Goal: Task Accomplishment & Management: Complete application form

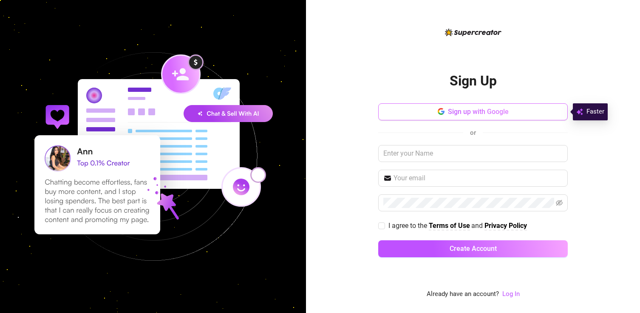
click at [457, 112] on span "Sign up with Google" at bounding box center [478, 111] width 61 height 8
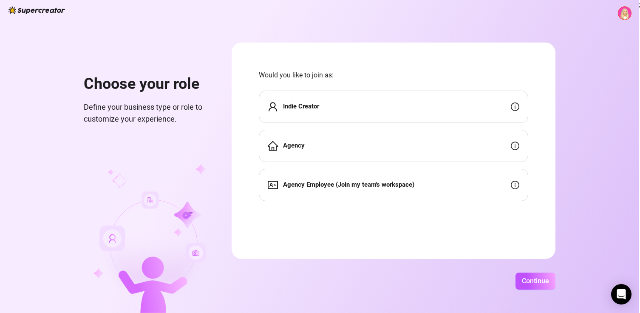
click at [288, 152] on div "Agency" at bounding box center [393, 146] width 269 height 32
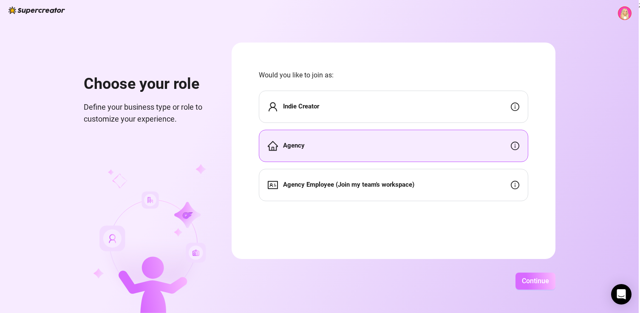
click at [531, 280] on span "Continue" at bounding box center [535, 281] width 27 height 8
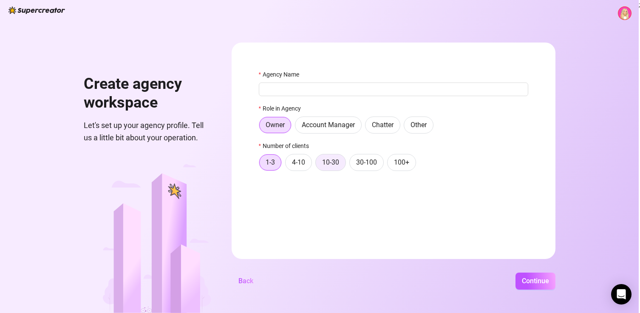
click at [325, 166] on span "10-30" at bounding box center [330, 162] width 17 height 8
click at [318, 164] on input "10-30" at bounding box center [318, 164] width 0 height 0
click at [531, 283] on span "Continue" at bounding box center [535, 281] width 27 height 8
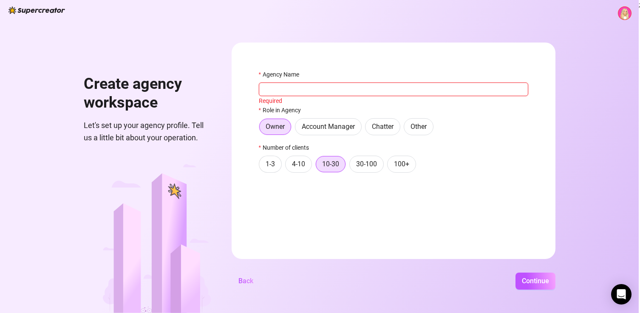
click at [292, 90] on input "Agency Name" at bounding box center [393, 89] width 269 height 14
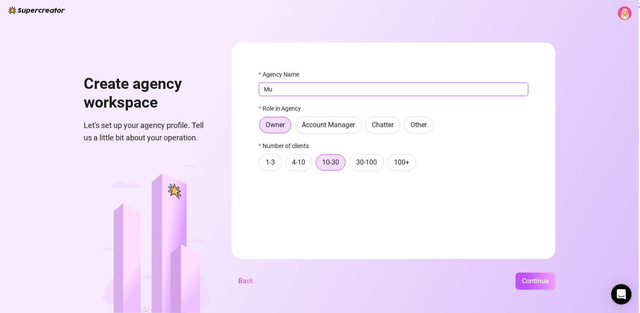
type input "M"
type input "The Daddy Drainer"
click at [536, 280] on span "Continue" at bounding box center [535, 281] width 27 height 8
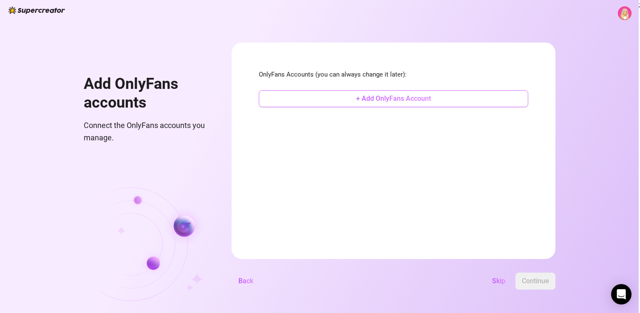
click at [308, 95] on button "+ Add OnlyFans Account" at bounding box center [393, 98] width 269 height 17
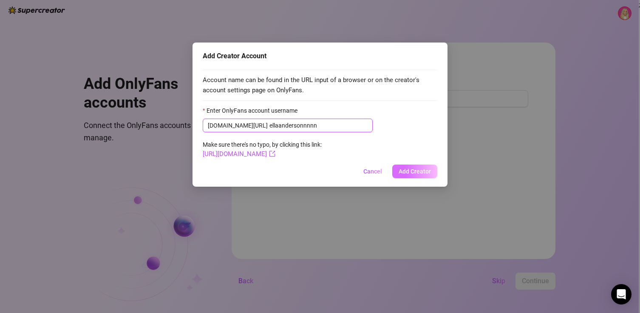
type input "ellaandersonnnnn"
click at [412, 169] on span "Add Creator" at bounding box center [415, 171] width 32 height 7
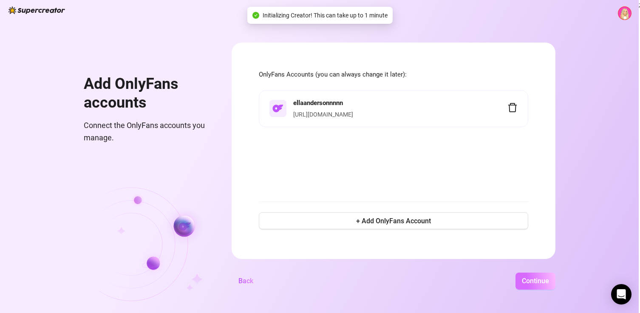
click at [527, 282] on span "Continue" at bounding box center [535, 281] width 27 height 8
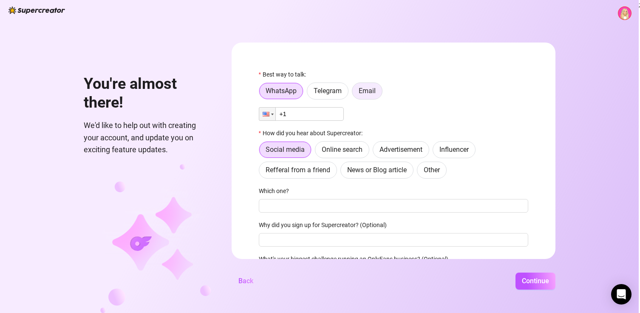
click at [372, 91] on span "Email" at bounding box center [367, 91] width 17 height 8
click at [354, 93] on input "Email" at bounding box center [354, 93] width 0 height 0
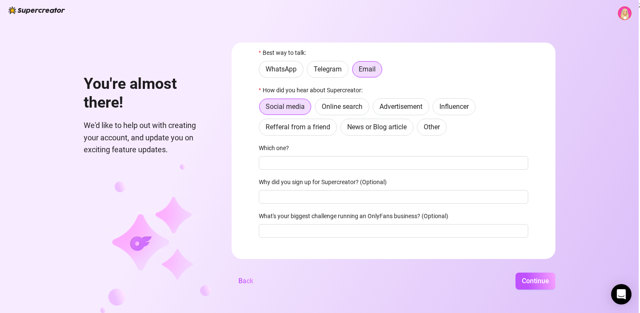
scroll to position [25, 0]
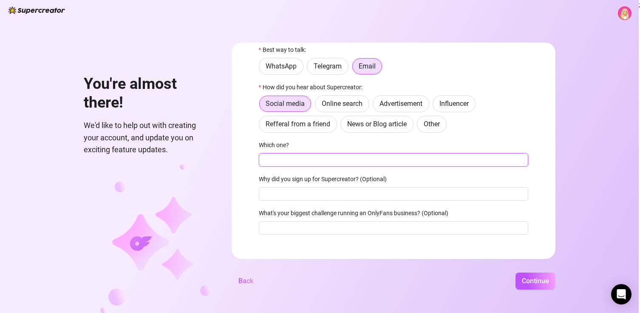
click at [292, 161] on input "Which one?" at bounding box center [393, 160] width 269 height 14
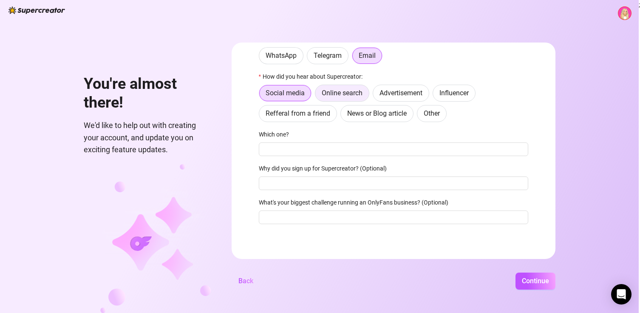
click at [342, 88] on label "Online search" at bounding box center [342, 93] width 54 height 17
click at [317, 95] on input "Online search" at bounding box center [317, 95] width 0 height 0
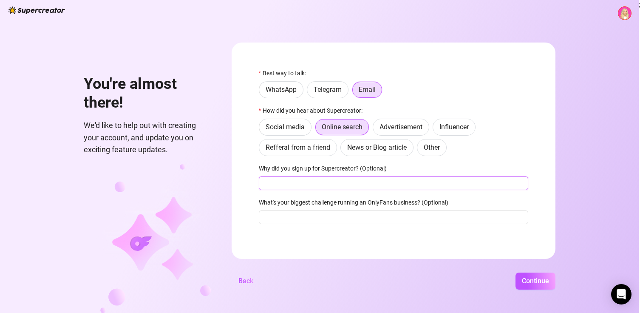
click at [314, 179] on input "Why did you sign up for Supercreator? (Optional)" at bounding box center [393, 183] width 269 height 14
type input "lower cost"
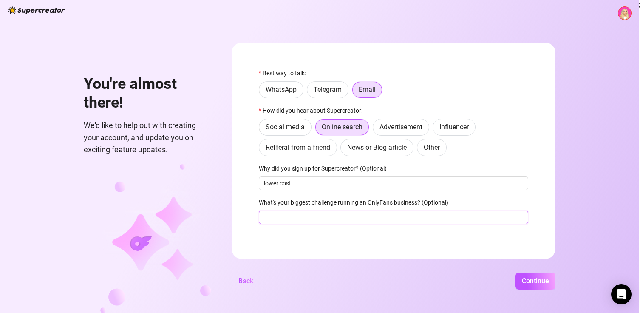
click at [314, 214] on input "What's your biggest challenge running an OnlyFans business? (Optional)" at bounding box center [393, 217] width 269 height 14
drag, startPoint x: 299, startPoint y: 218, endPoint x: 389, endPoint y: 218, distance: 89.6
click at [389, 218] on input "high costs of other platforms" at bounding box center [393, 217] width 269 height 14
type input "high costs of crm platforms"
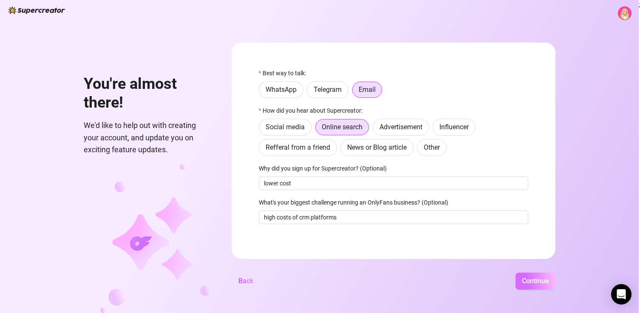
click at [526, 282] on span "Continue" at bounding box center [535, 281] width 27 height 8
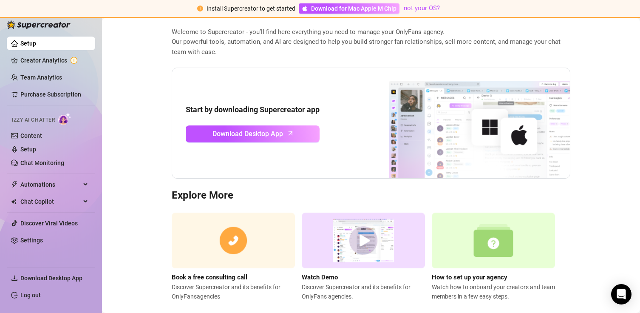
scroll to position [54, 0]
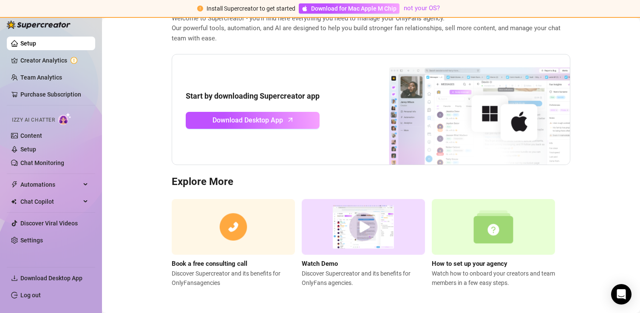
click at [365, 230] on img at bounding box center [363, 227] width 123 height 56
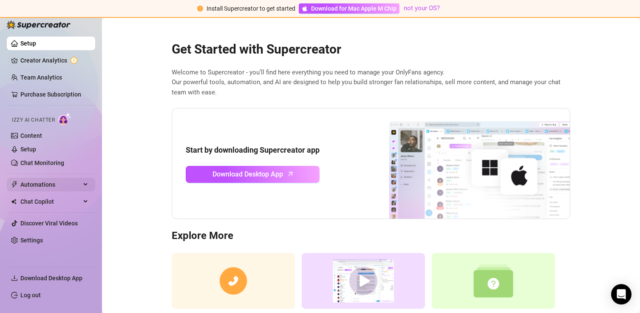
click at [34, 186] on span "Automations" at bounding box center [50, 185] width 60 height 14
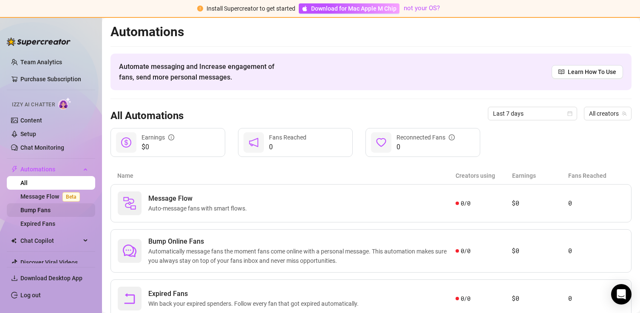
scroll to position [59, 0]
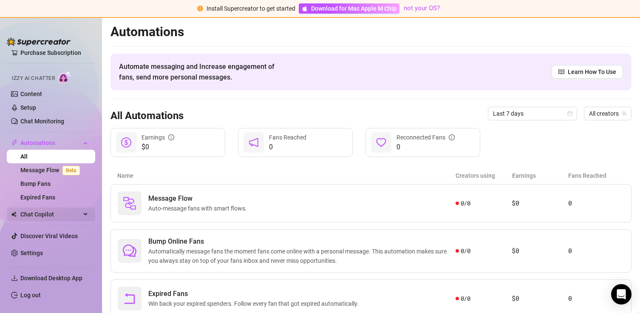
click at [39, 215] on span "Chat Copilot" at bounding box center [50, 214] width 60 height 14
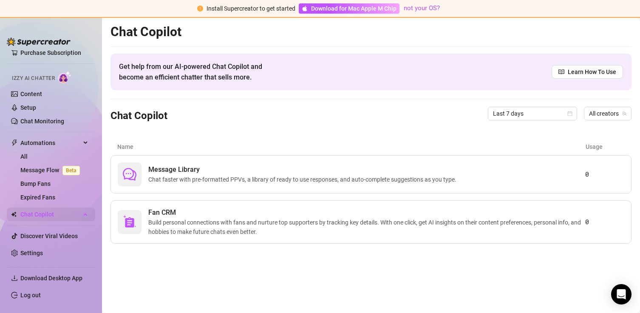
scroll to position [45, 0]
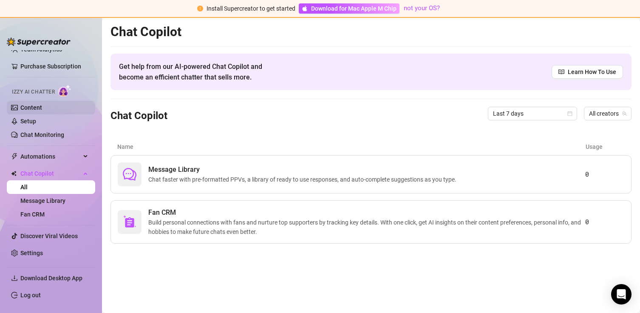
click at [37, 105] on link "Content" at bounding box center [31, 107] width 22 height 7
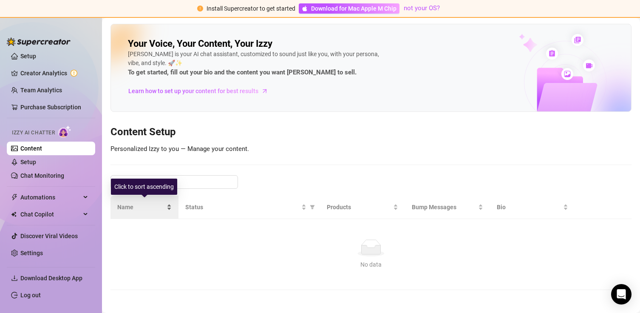
scroll to position [3, 0]
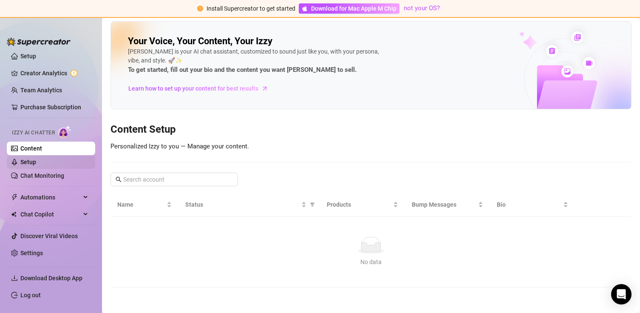
click at [36, 165] on link "Setup" at bounding box center [28, 161] width 16 height 7
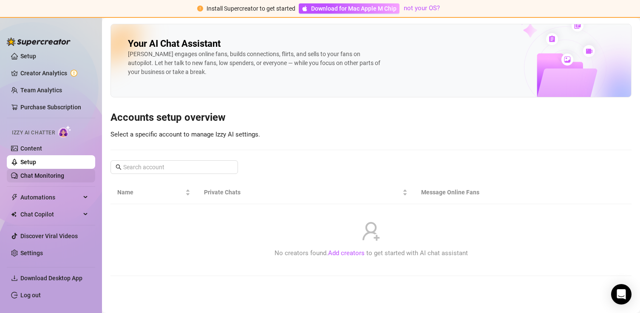
click at [51, 178] on link "Chat Monitoring" at bounding box center [42, 175] width 44 height 7
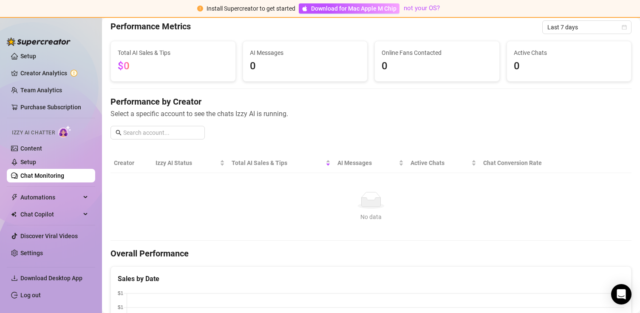
scroll to position [31, 0]
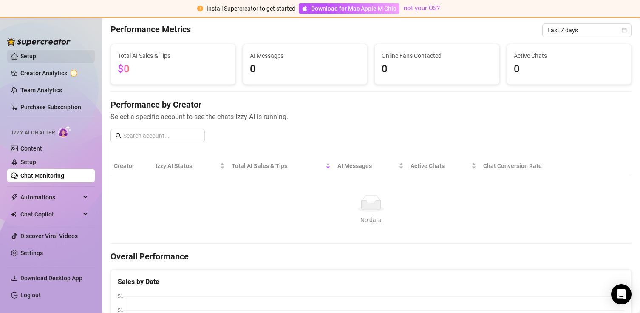
click at [36, 57] on link "Setup" at bounding box center [28, 56] width 16 height 7
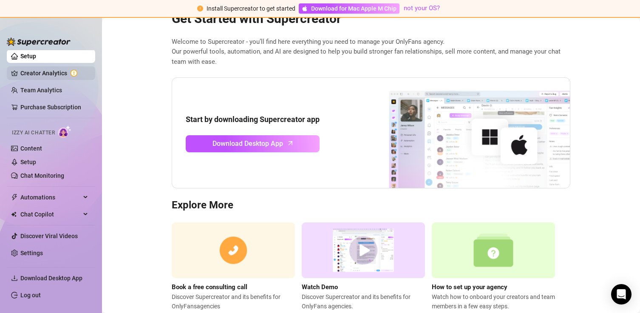
click at [41, 76] on link "Creator Analytics" at bounding box center [54, 73] width 68 height 14
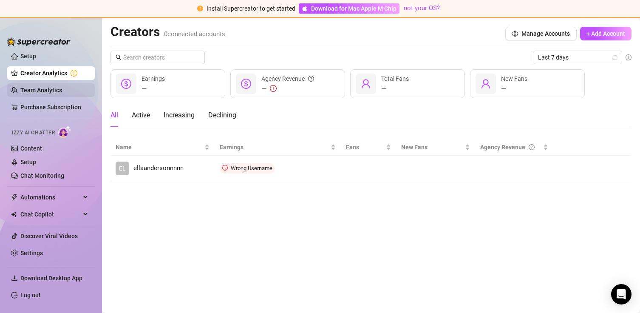
click at [54, 88] on link "Team Analytics" at bounding box center [41, 90] width 42 height 7
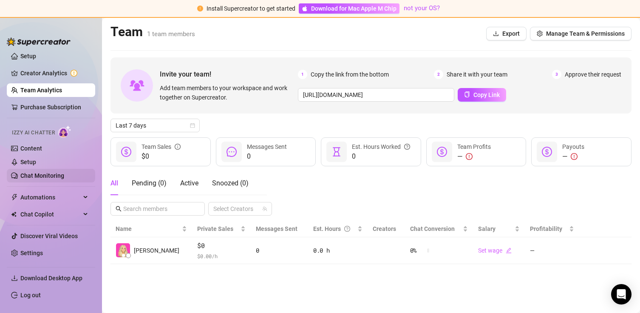
click at [47, 173] on link "Chat Monitoring" at bounding box center [42, 175] width 44 height 7
